Goal: Navigation & Orientation: Find specific page/section

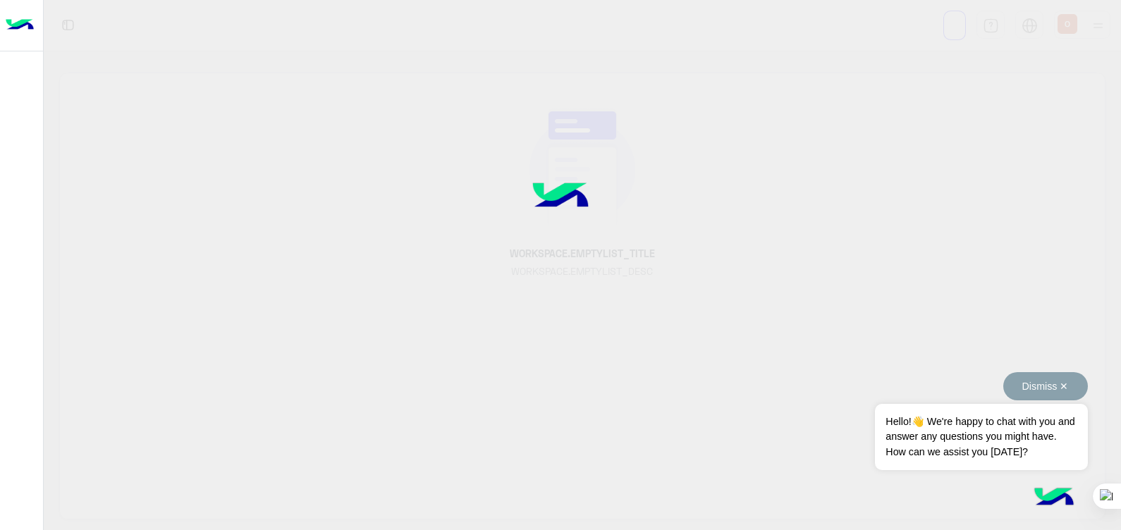
click at [1061, 383] on button "Dismiss ✕" at bounding box center [1045, 386] width 85 height 28
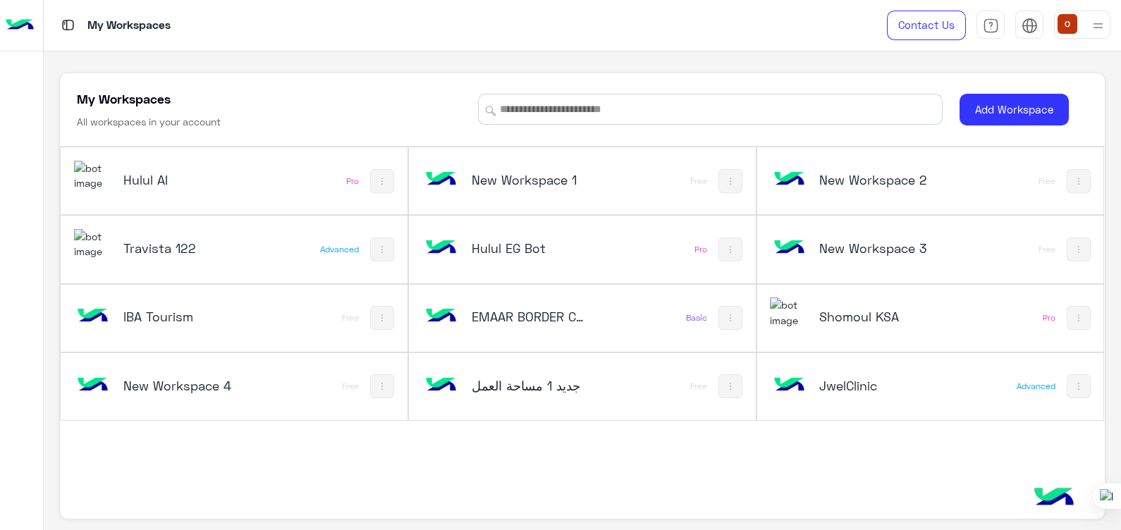
click at [104, 187] on img at bounding box center [93, 176] width 38 height 30
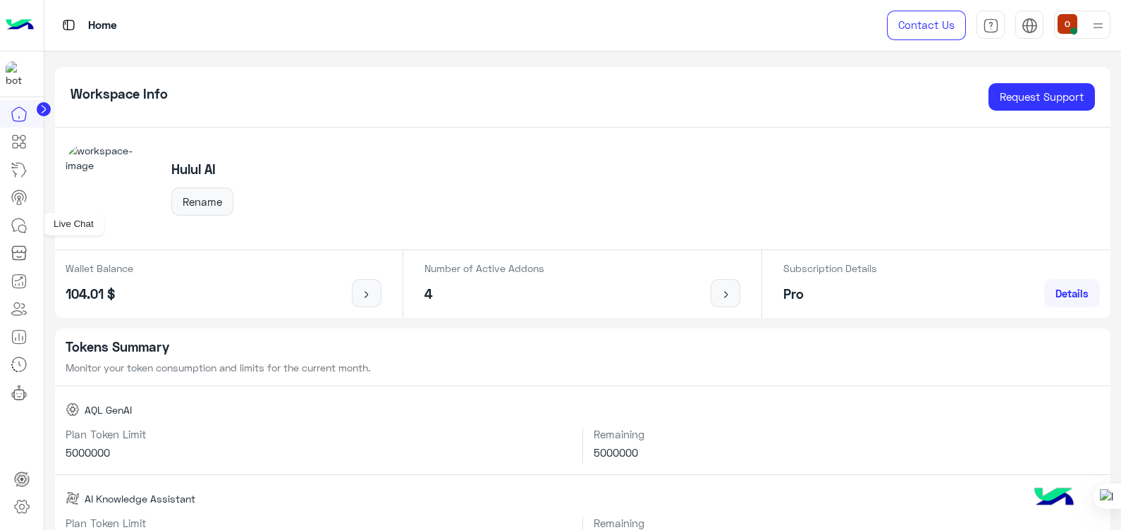
click at [24, 215] on link at bounding box center [19, 225] width 38 height 28
